Goal: Register for event/course

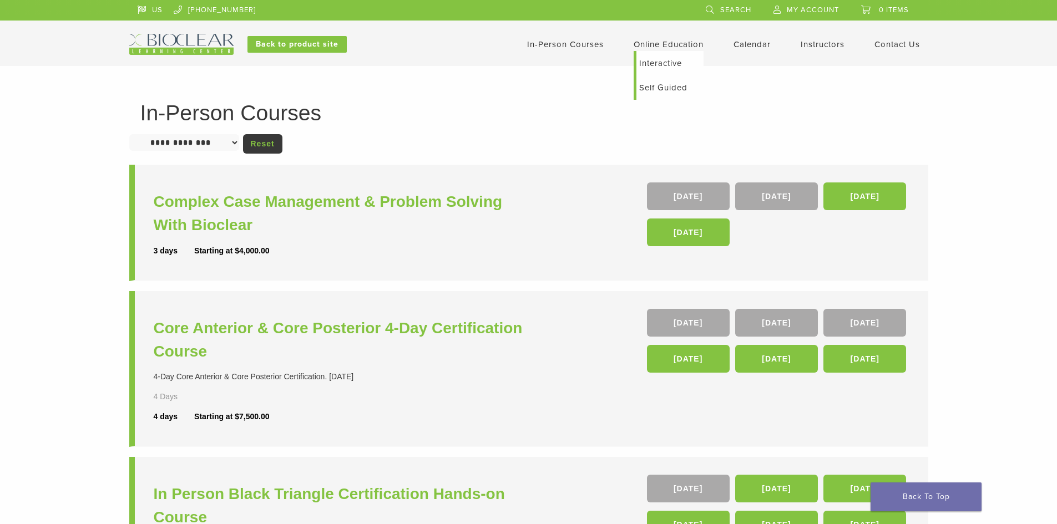
click at [661, 61] on link "Interactive" at bounding box center [670, 63] width 67 height 24
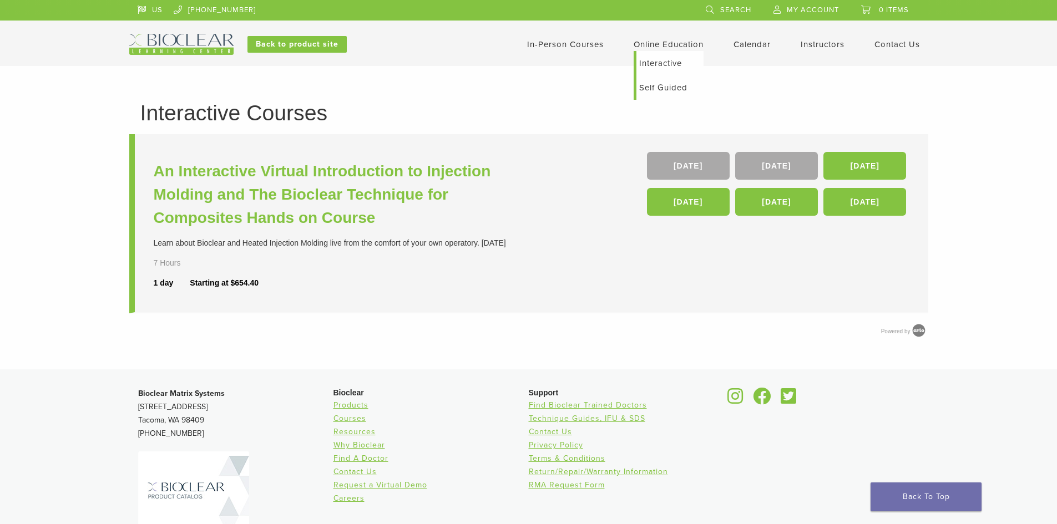
click at [654, 87] on link "Self Guided" at bounding box center [670, 87] width 67 height 24
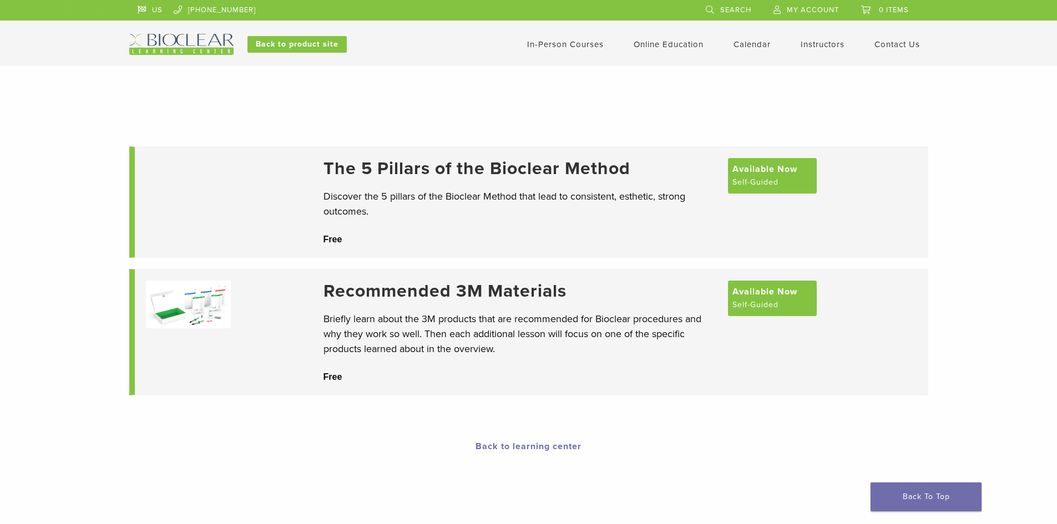
click at [559, 41] on link "In-Person Courses" at bounding box center [565, 44] width 77 height 10
click at [302, 42] on link "Back to product site" at bounding box center [296, 44] width 99 height 17
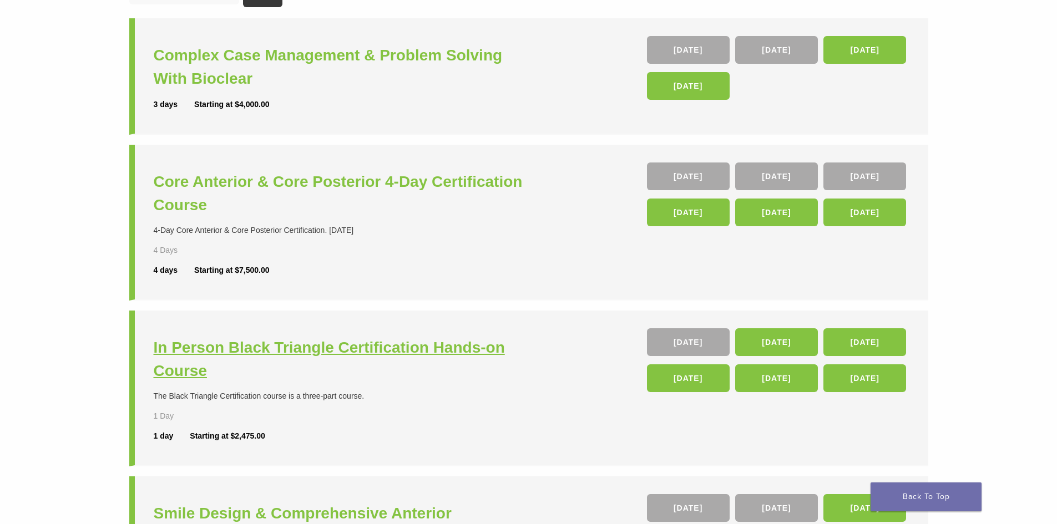
scroll to position [166, 0]
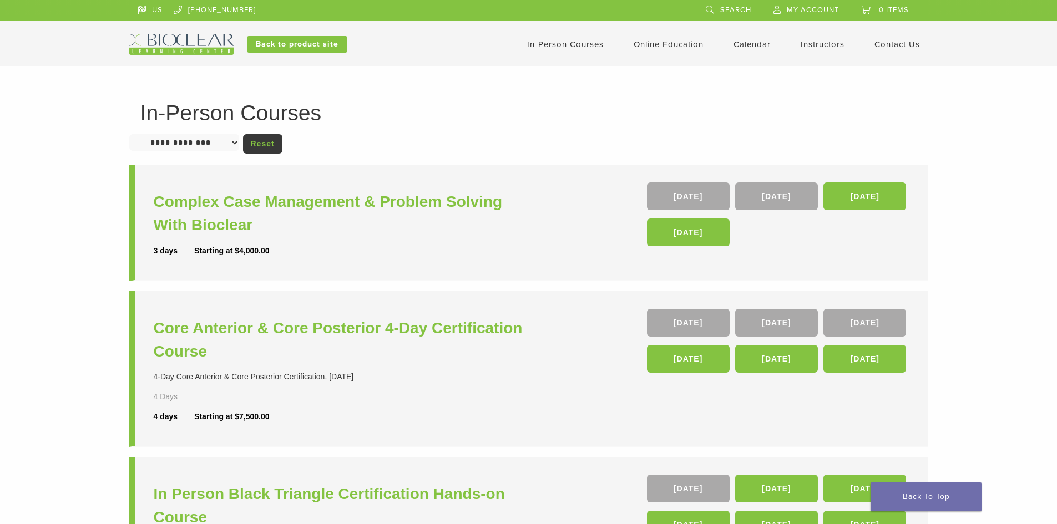
scroll to position [166, 0]
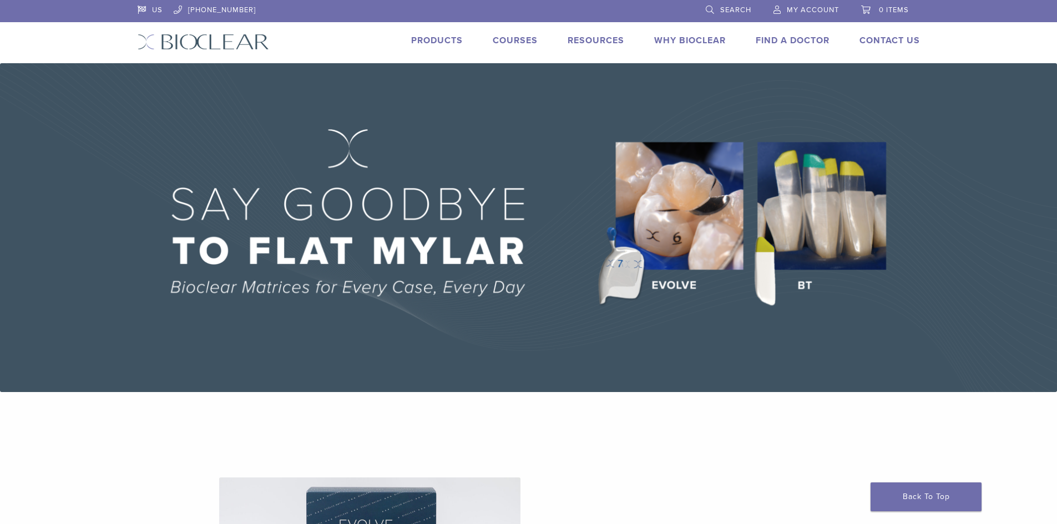
click at [516, 44] on link "Courses" at bounding box center [515, 40] width 45 height 11
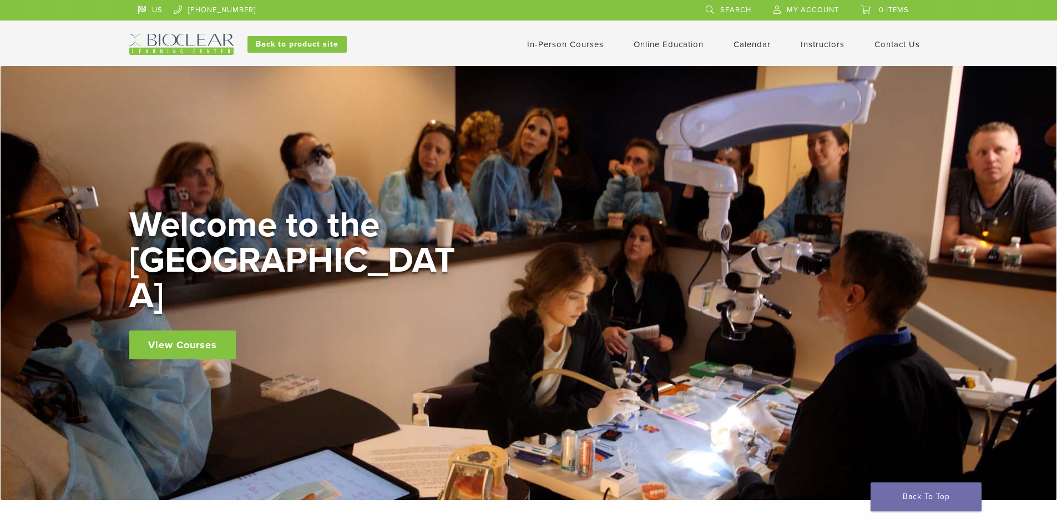
click at [580, 46] on link "In-Person Courses" at bounding box center [565, 44] width 77 height 10
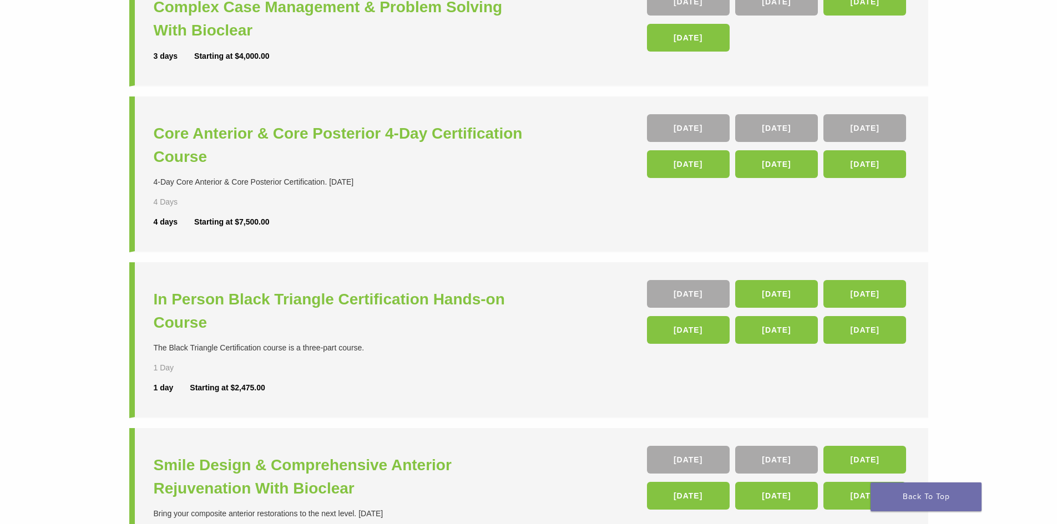
scroll to position [222, 0]
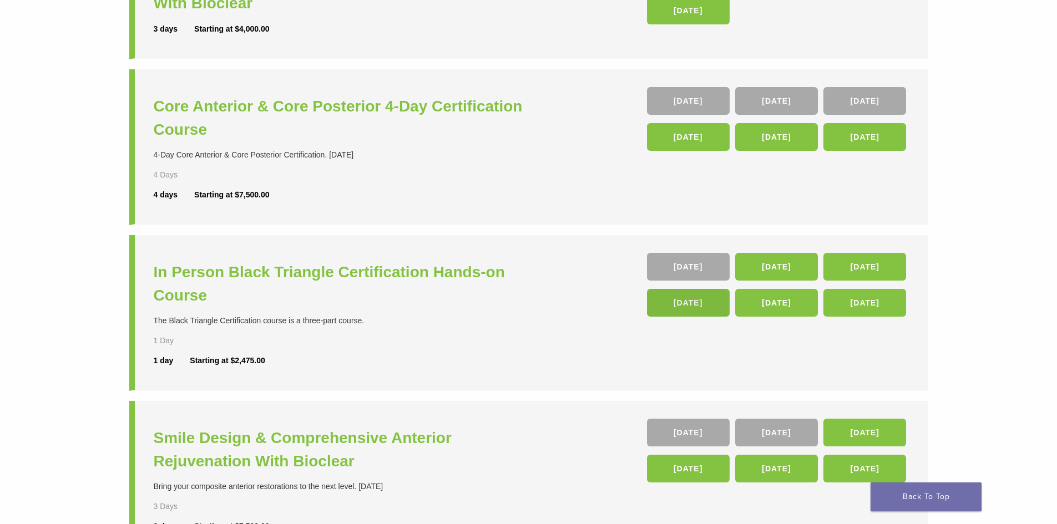
click at [676, 303] on link "[DATE]" at bounding box center [688, 303] width 83 height 28
